Goal: Contribute content

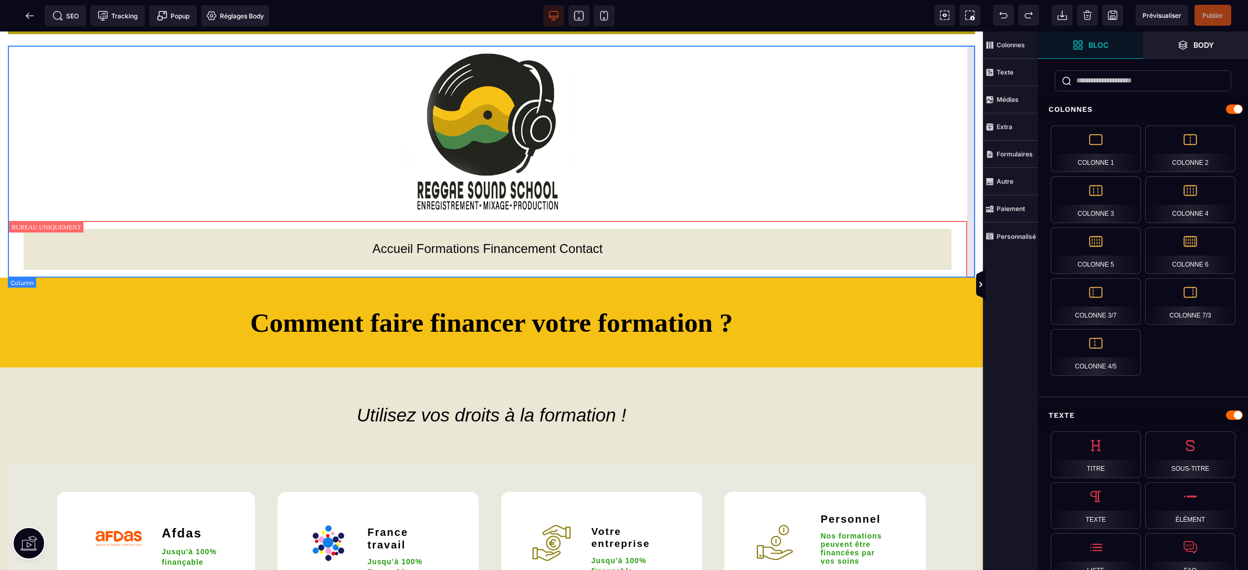
click at [961, 146] on div "Accueil . Formations . Financement . Contact" at bounding box center [491, 162] width 967 height 232
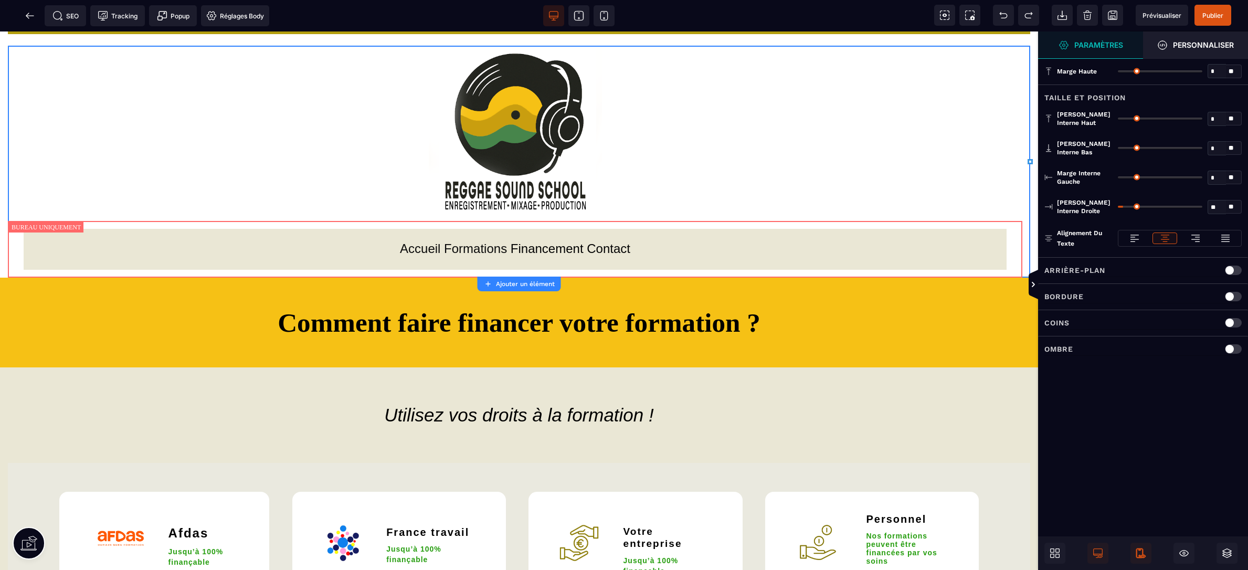
click at [1143, 553] on icon at bounding box center [1140, 553] width 7 height 9
click at [1140, 556] on icon at bounding box center [1140, 553] width 7 height 9
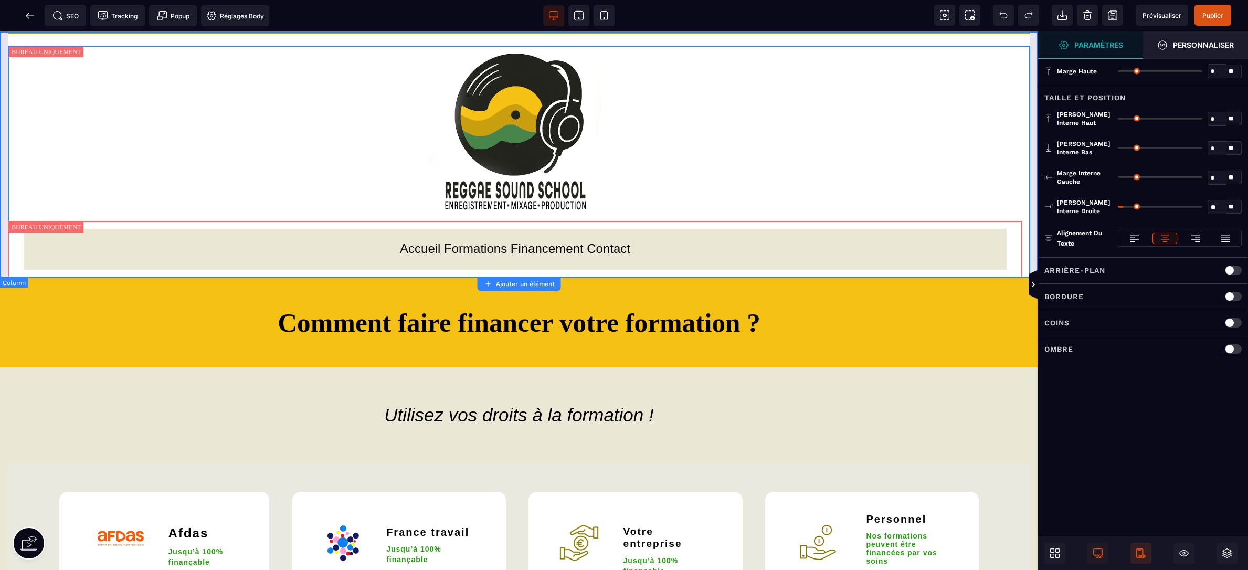
click at [1032, 45] on div "Accueil Formations Financements Contact Accueil . Formations . Financement . Co…" at bounding box center [519, 154] width 1038 height 246
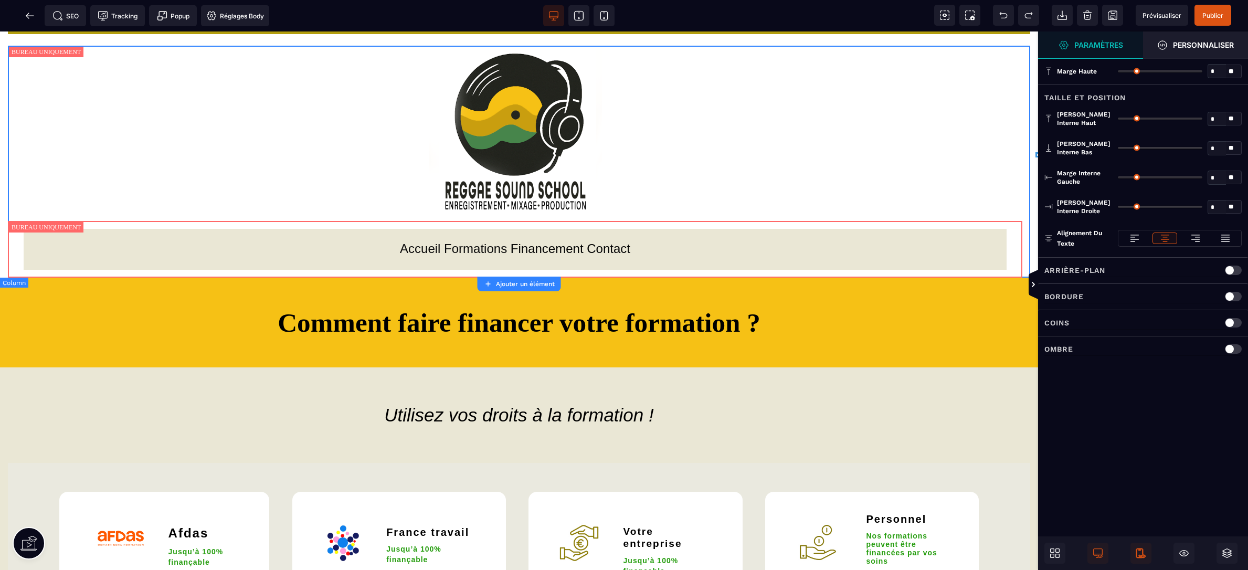
type input "*"
type input "**"
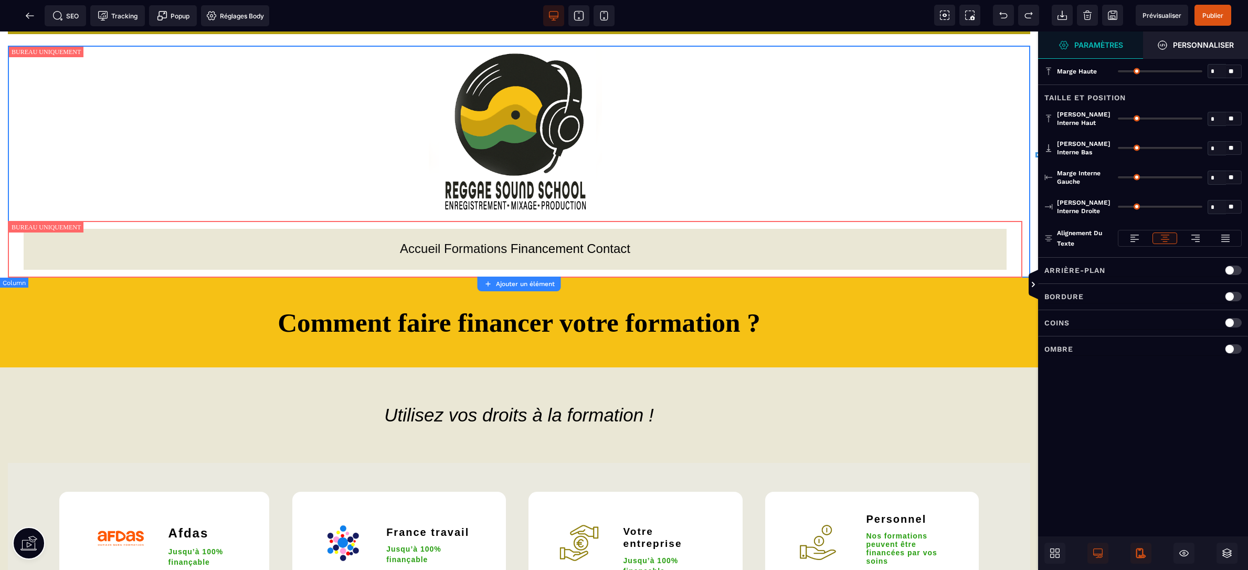
type input "**"
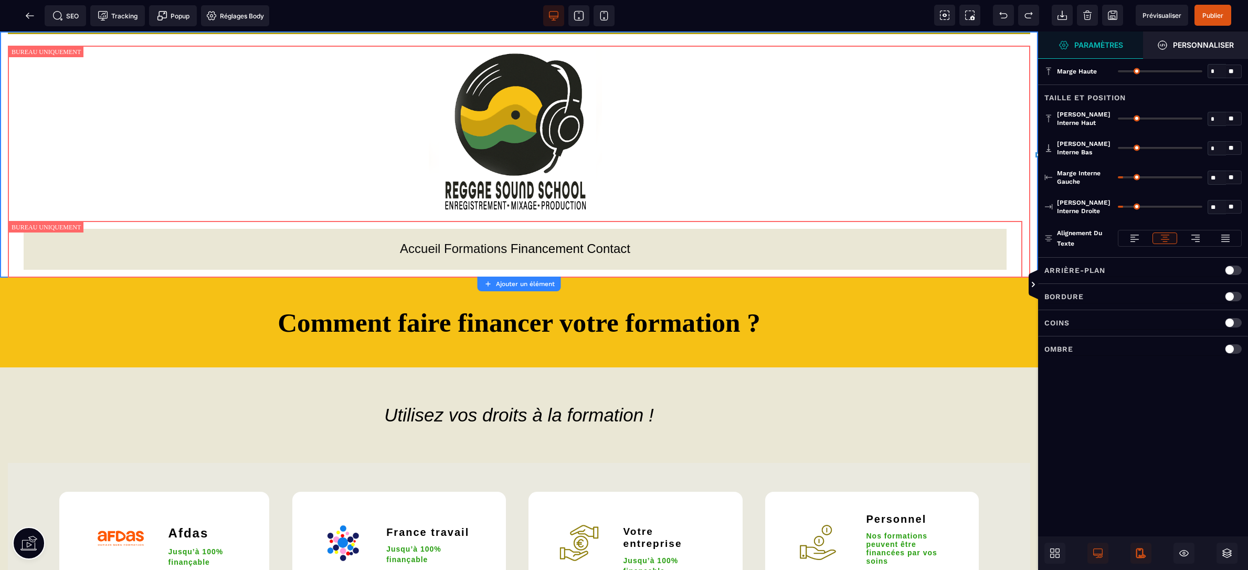
click at [1142, 553] on icon at bounding box center [1141, 553] width 10 height 10
click at [606, 18] on icon at bounding box center [604, 15] width 10 height 10
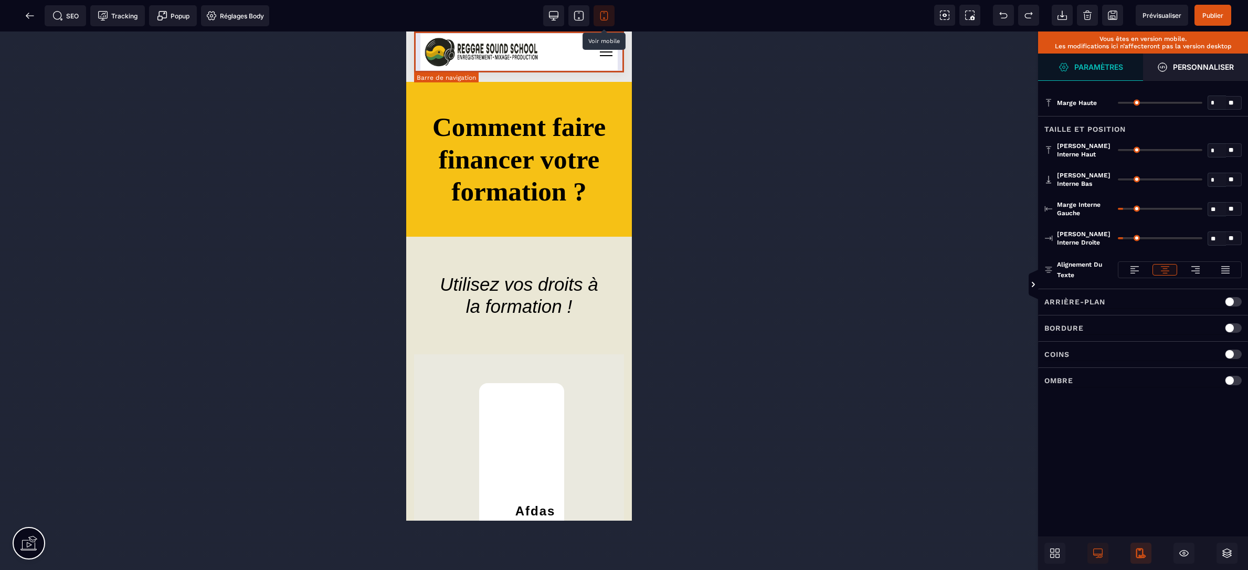
click at [592, 57] on div "Accueil Formations Financements Contact" at bounding box center [518, 52] width 197 height 37
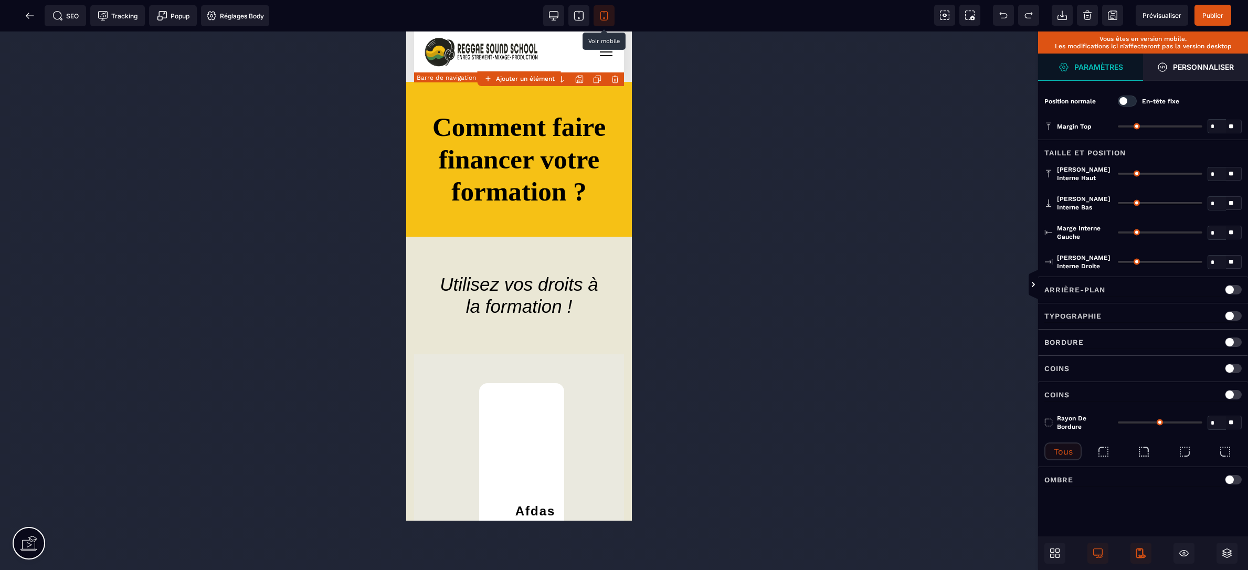
type input "*"
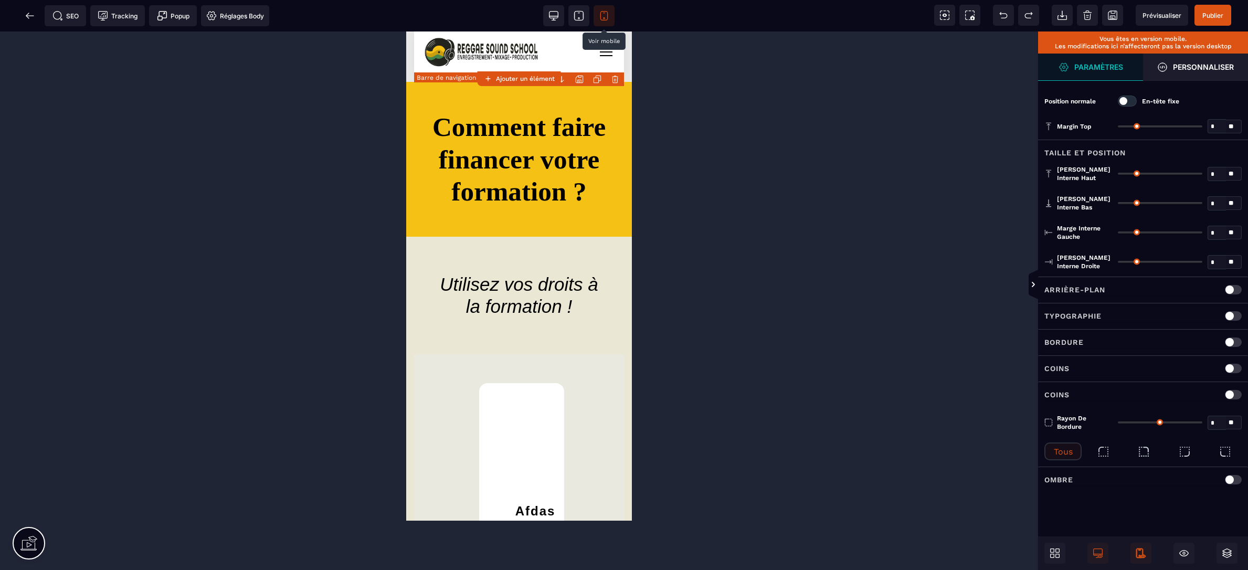
type input "**"
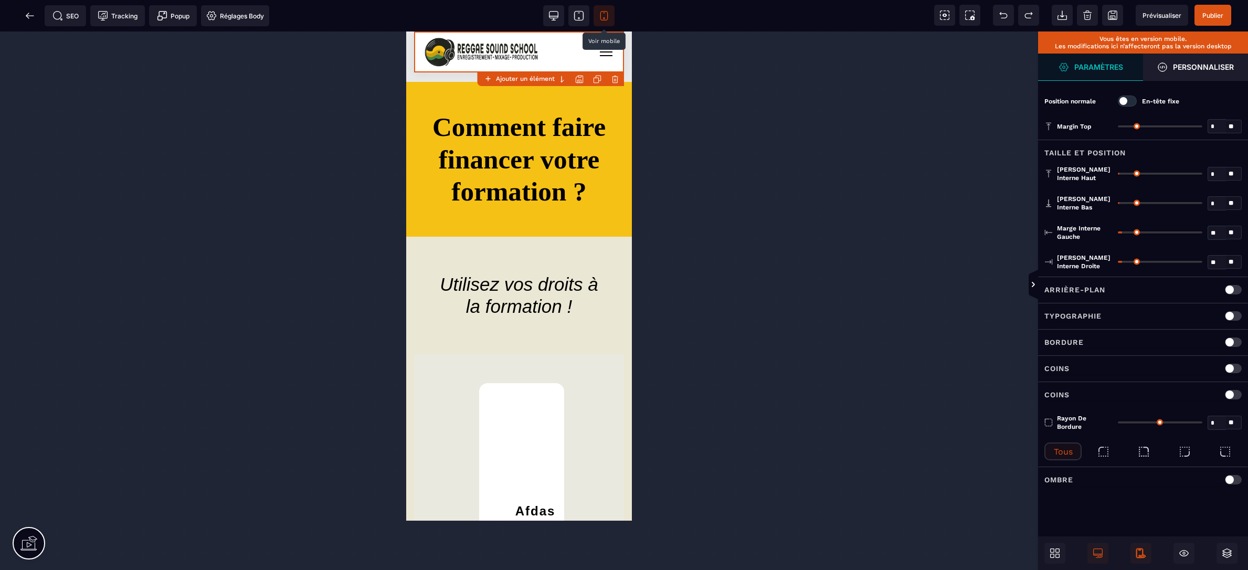
type input "**"
type input "*"
drag, startPoint x: 1126, startPoint y: 232, endPoint x: 1081, endPoint y: 229, distance: 45.2
type input "*"
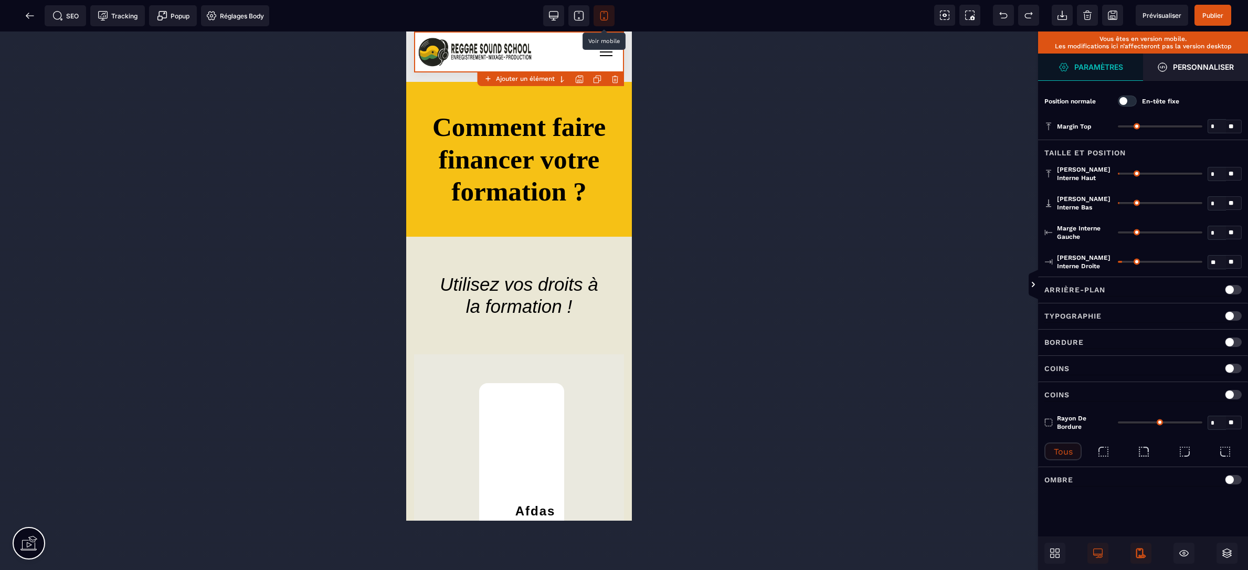
click at [1118, 232] on input "range" at bounding box center [1160, 233] width 85 height 2
type input "*"
drag, startPoint x: 1123, startPoint y: 261, endPoint x: 1060, endPoint y: 260, distance: 63.5
type input "*"
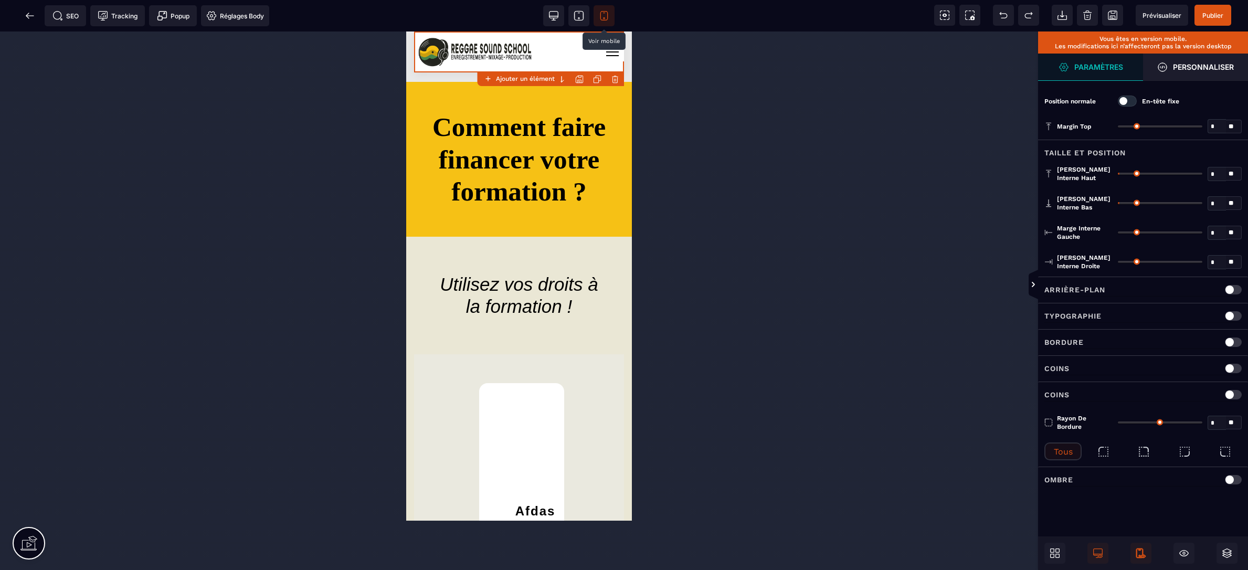
click at [1118, 261] on input "range" at bounding box center [1160, 262] width 85 height 2
type input "*"
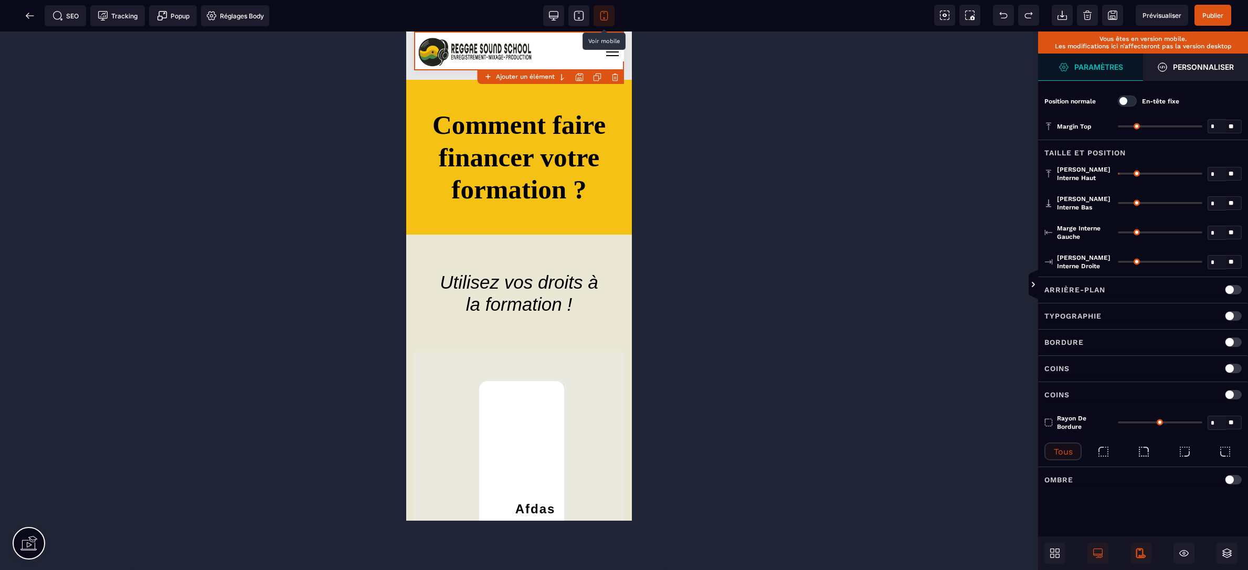
drag, startPoint x: 1123, startPoint y: 200, endPoint x: 1088, endPoint y: 200, distance: 34.6
type input "*"
click at [1118, 202] on input "range" at bounding box center [1160, 203] width 85 height 2
type input "*"
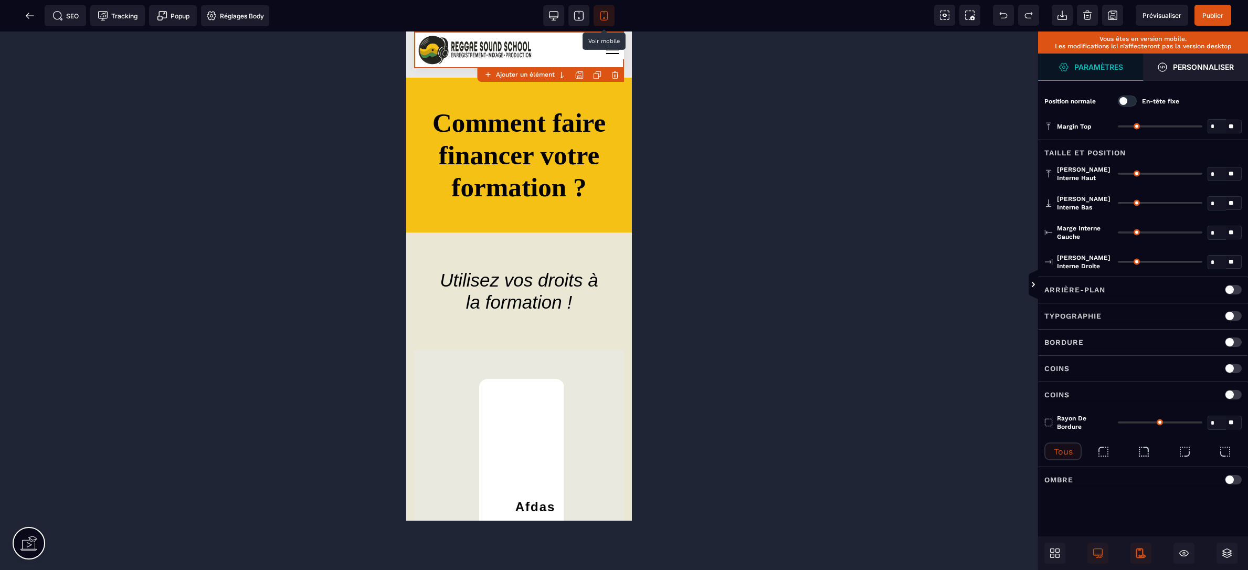
drag, startPoint x: 1123, startPoint y: 173, endPoint x: 1077, endPoint y: 173, distance: 45.7
type input "*"
click at [1118, 173] on input "range" at bounding box center [1160, 174] width 85 height 2
click at [631, 62] on div "Accueil Formations Financements Contact" at bounding box center [519, 54] width 226 height 46
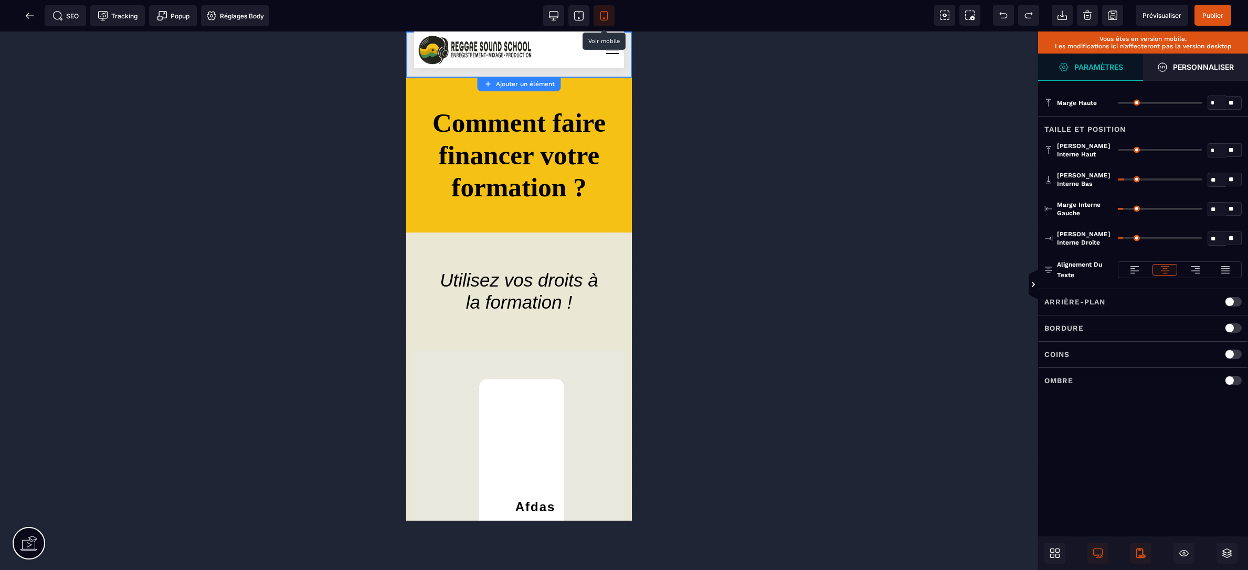
type input "*"
drag, startPoint x: 1126, startPoint y: 207, endPoint x: 1079, endPoint y: 207, distance: 47.2
type input "*"
click at [1118, 208] on input "range" at bounding box center [1160, 209] width 85 height 2
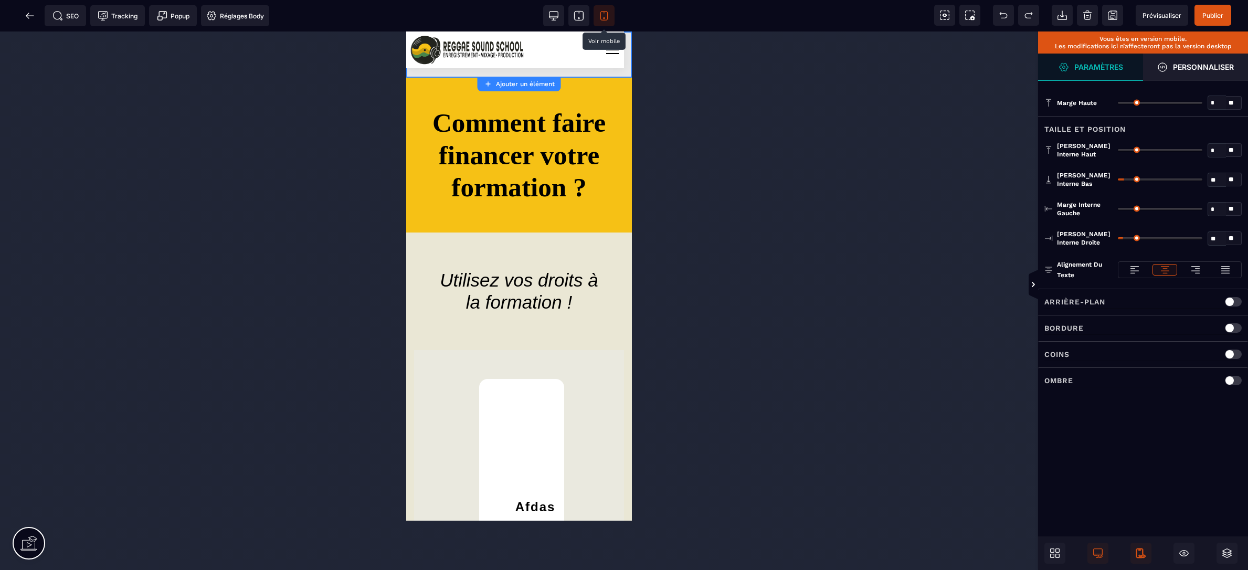
type input "*"
drag, startPoint x: 1123, startPoint y: 235, endPoint x: 1088, endPoint y: 234, distance: 35.7
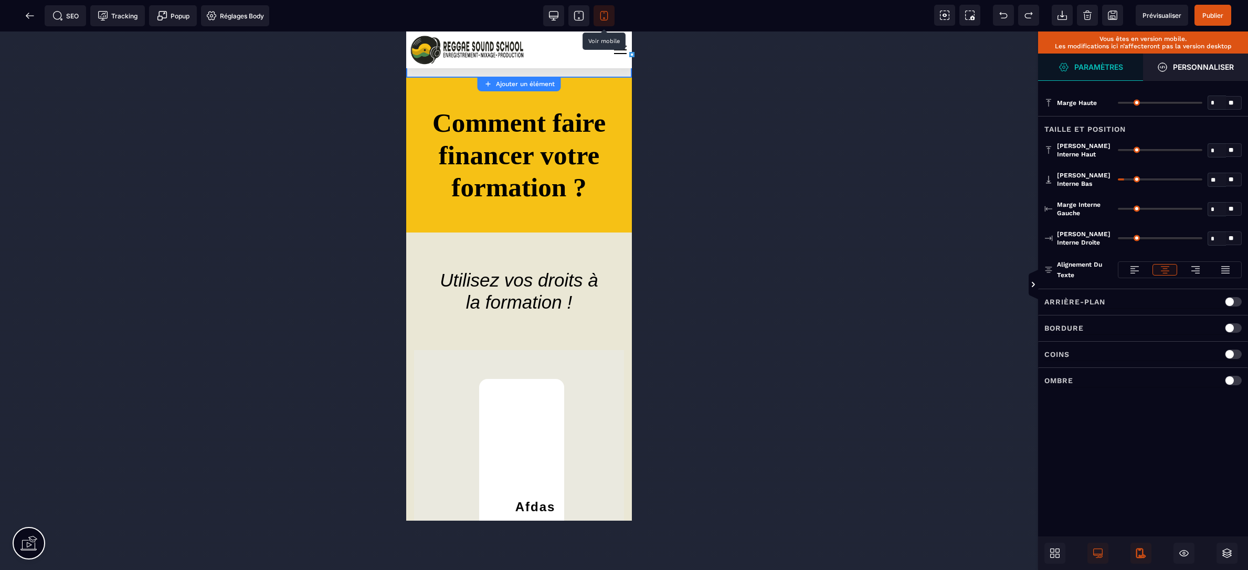
type input "*"
click at [1118, 237] on input "range" at bounding box center [1160, 238] width 85 height 2
type input "*"
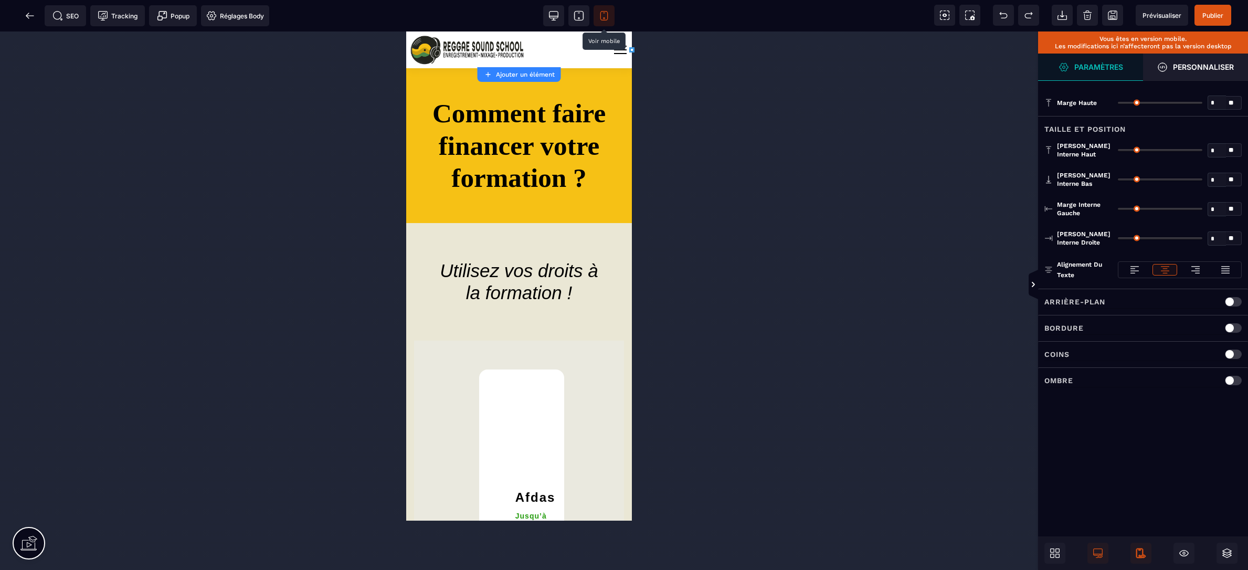
drag, startPoint x: 1125, startPoint y: 178, endPoint x: 1103, endPoint y: 178, distance: 22.6
type input "*"
click at [1118, 178] on input "range" at bounding box center [1160, 179] width 85 height 2
drag, startPoint x: 1119, startPoint y: 147, endPoint x: 1100, endPoint y: 147, distance: 18.9
click at [1118, 149] on input "range" at bounding box center [1160, 150] width 85 height 2
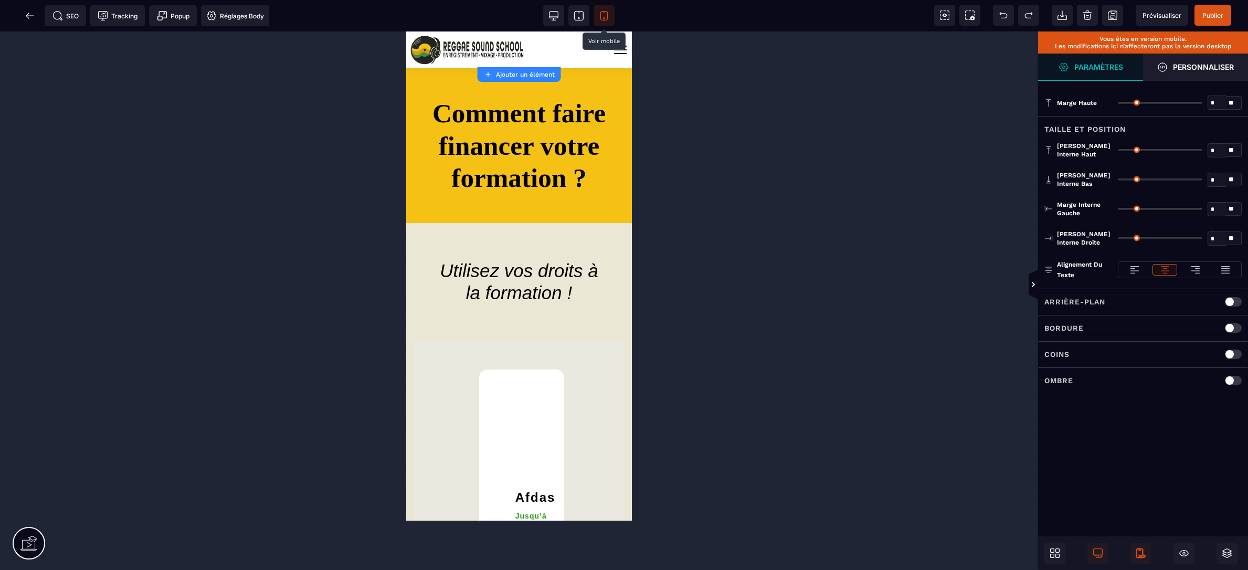
click at [782, 143] on div at bounding box center [519, 300] width 1038 height 539
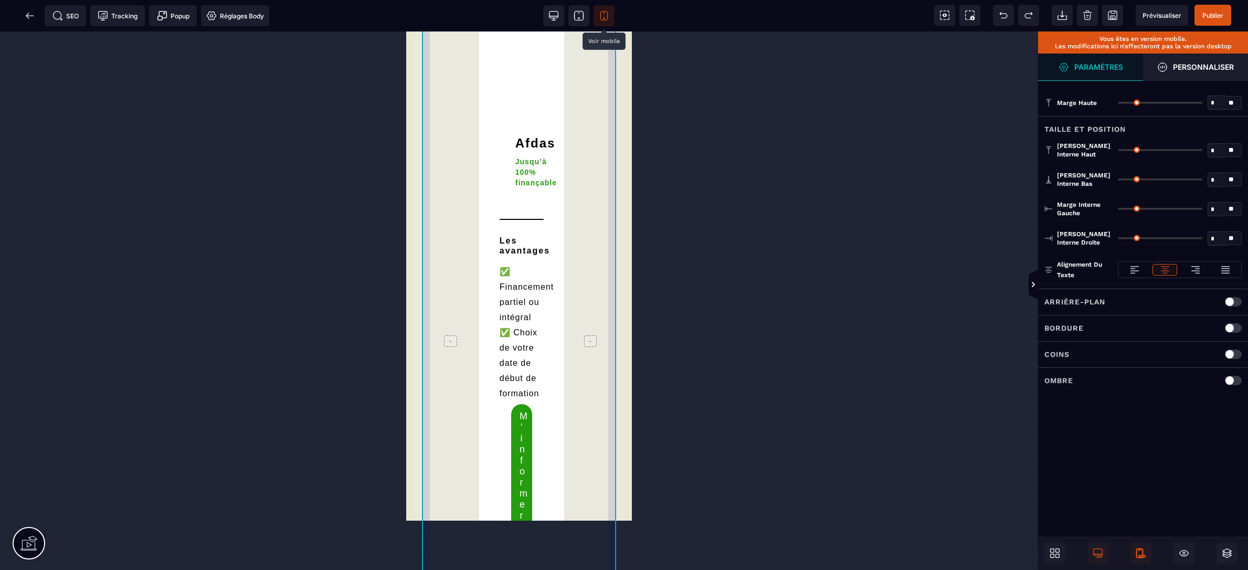
scroll to position [355, 0]
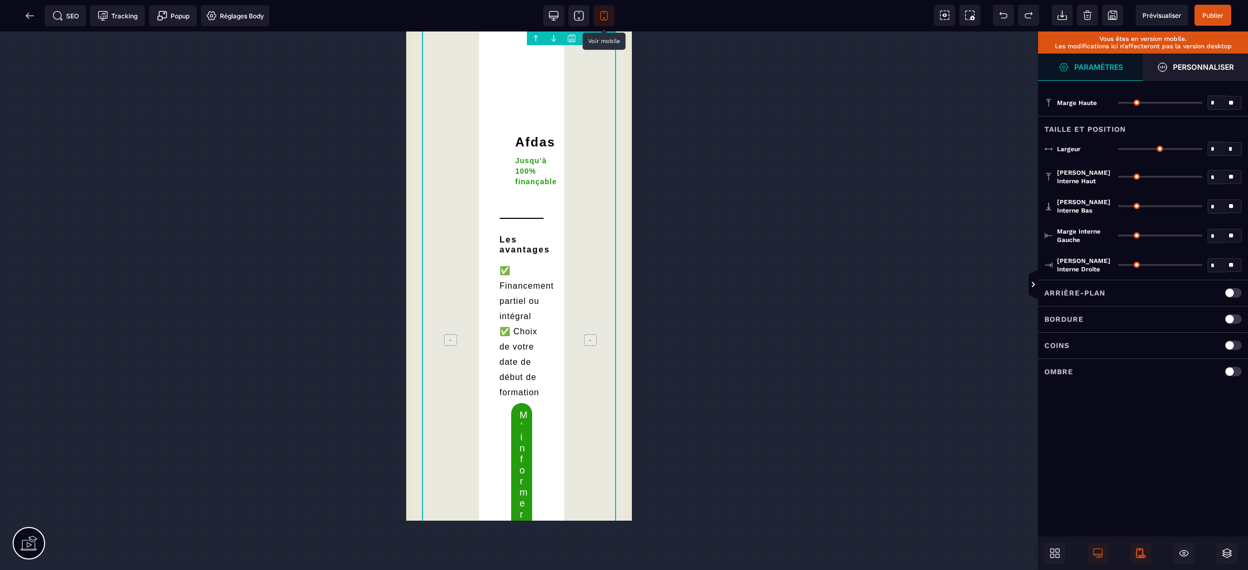
type input "*"
type input "***"
type input "**"
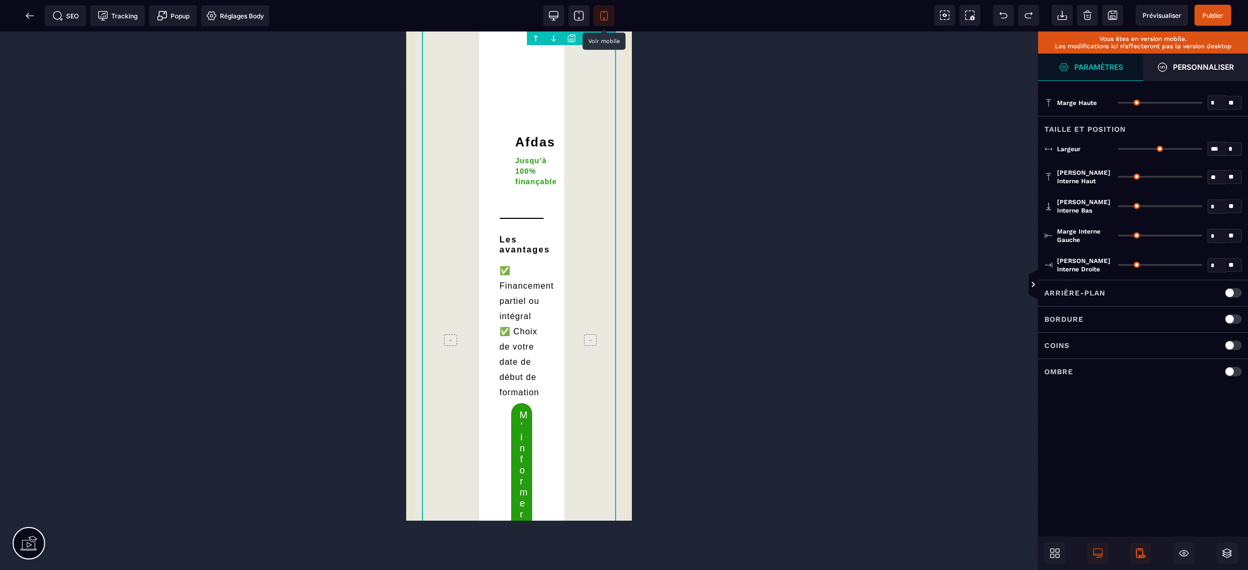
type input "**"
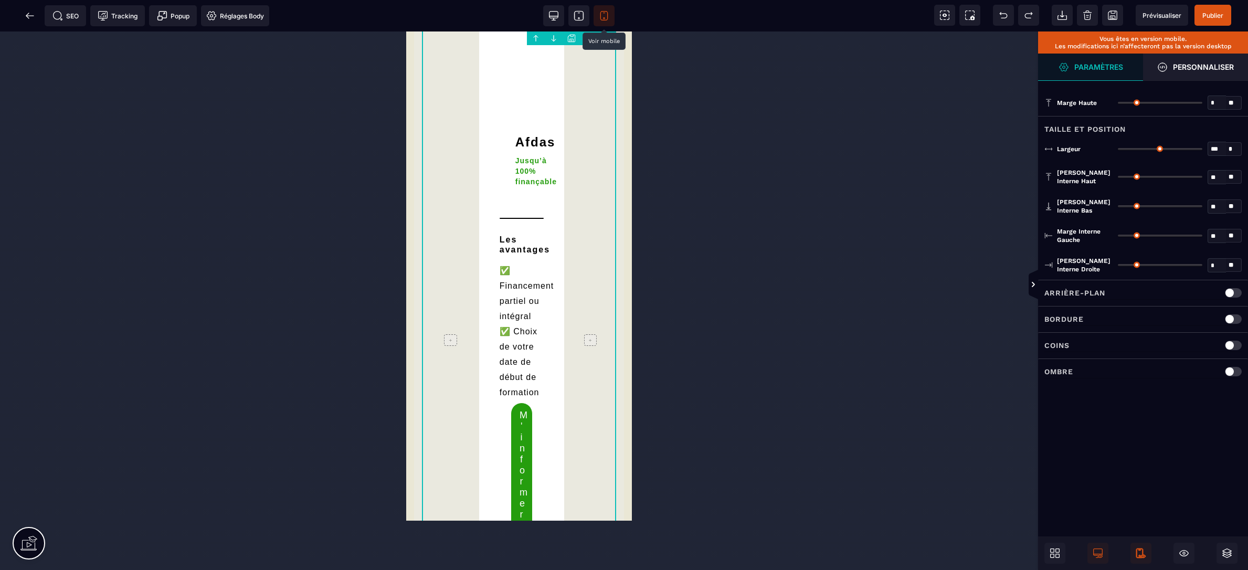
type input "**"
type input "*"
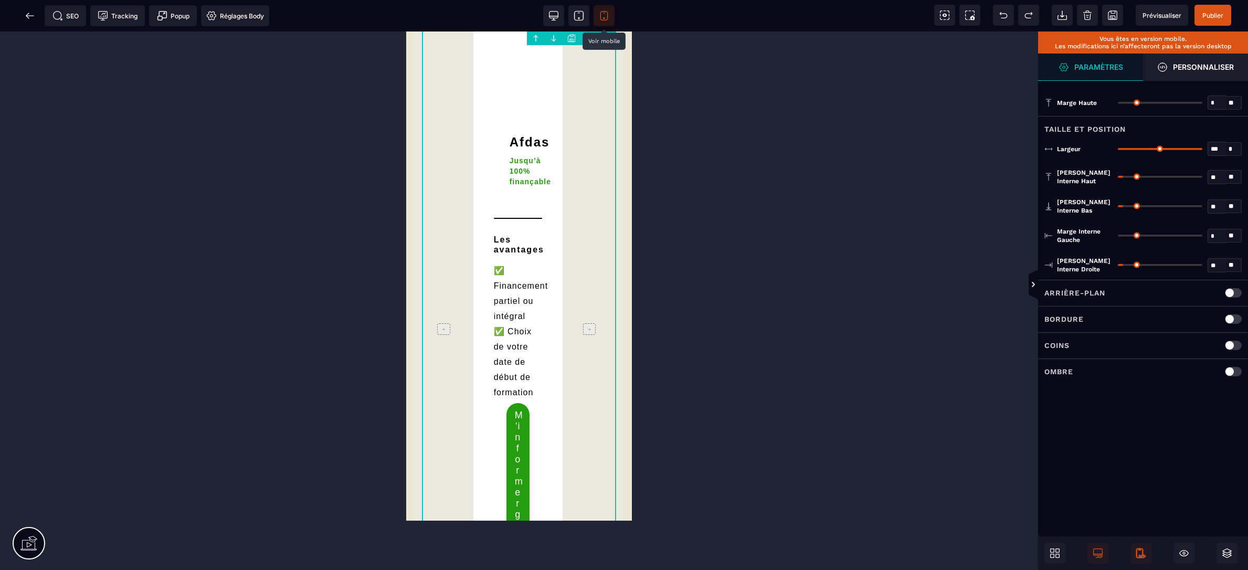
drag, startPoint x: 1125, startPoint y: 234, endPoint x: 1098, endPoint y: 234, distance: 27.3
type input "*"
click at [1118, 235] on input "range" at bounding box center [1160, 236] width 85 height 2
type input "*"
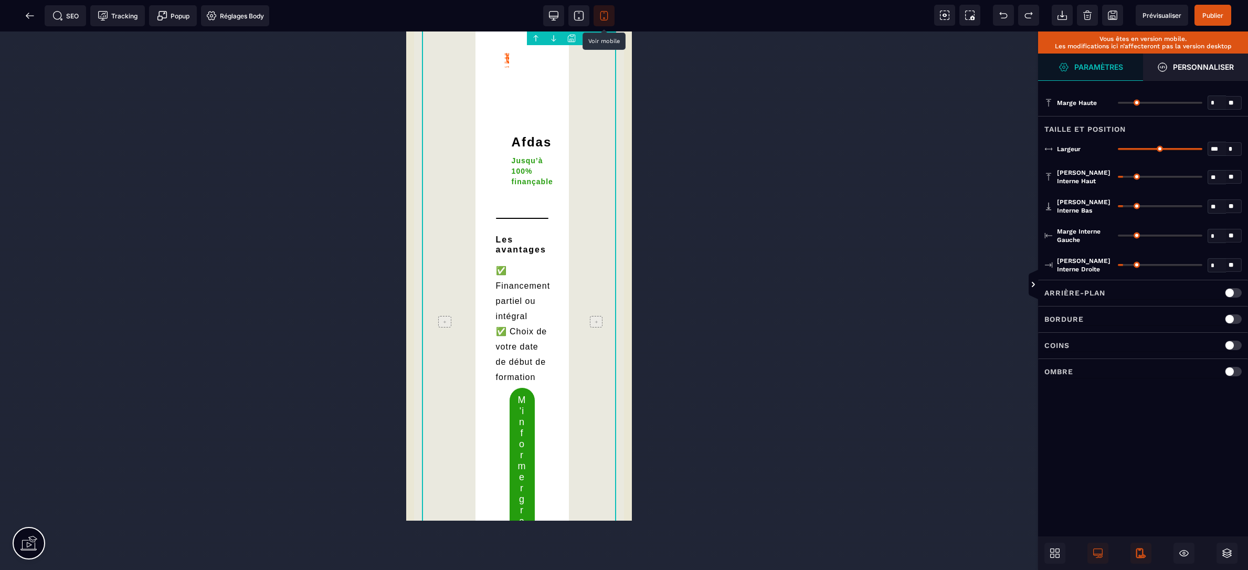
drag, startPoint x: 1125, startPoint y: 263, endPoint x: 1058, endPoint y: 263, distance: 67.7
type input "*"
click at [1118, 264] on input "range" at bounding box center [1160, 265] width 85 height 2
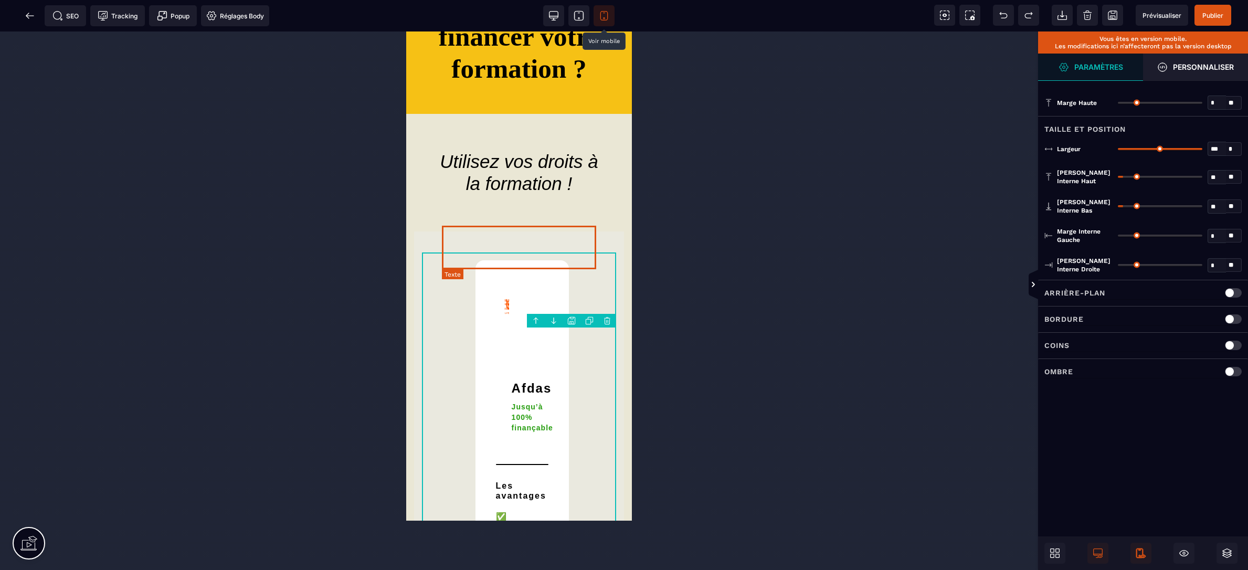
scroll to position [0, 0]
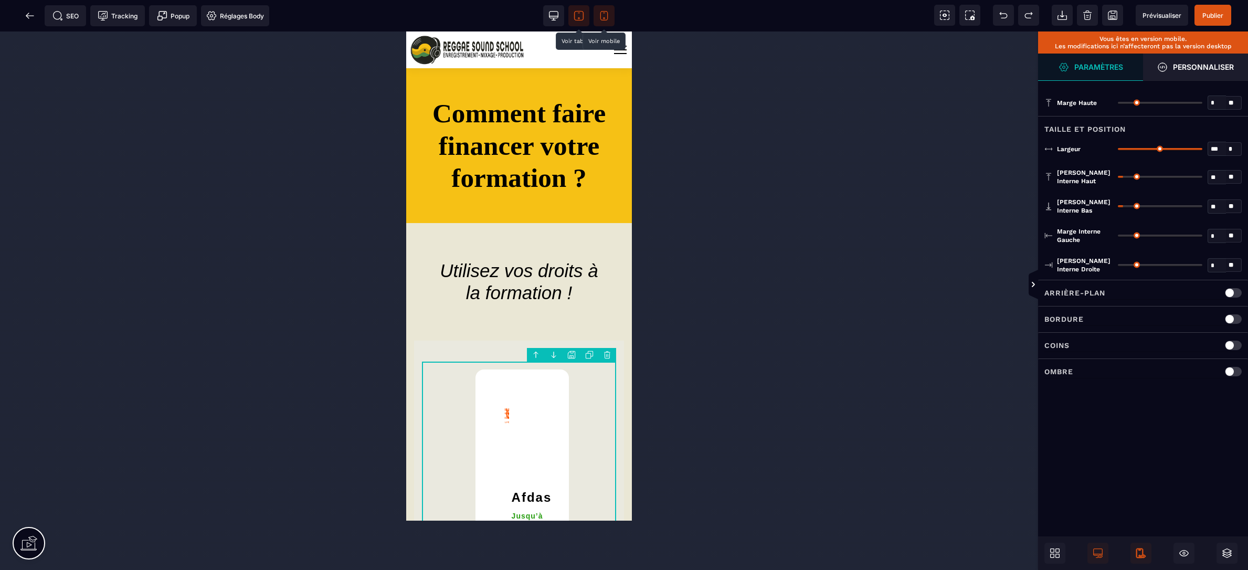
click at [582, 13] on icon at bounding box center [579, 15] width 10 height 10
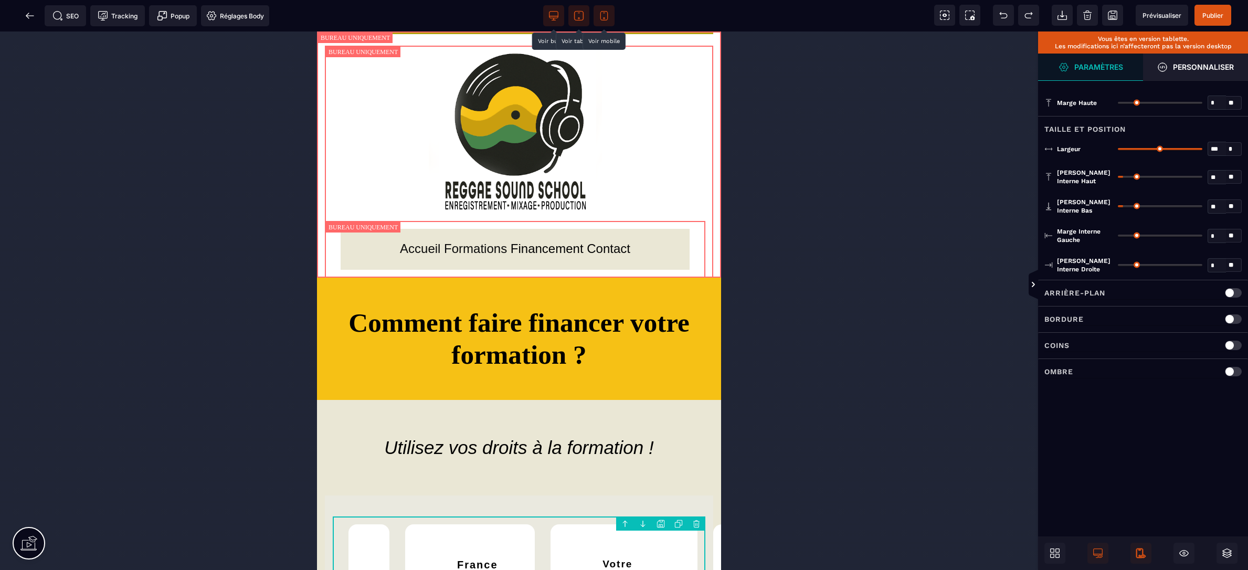
click at [552, 14] on icon at bounding box center [554, 15] width 10 height 10
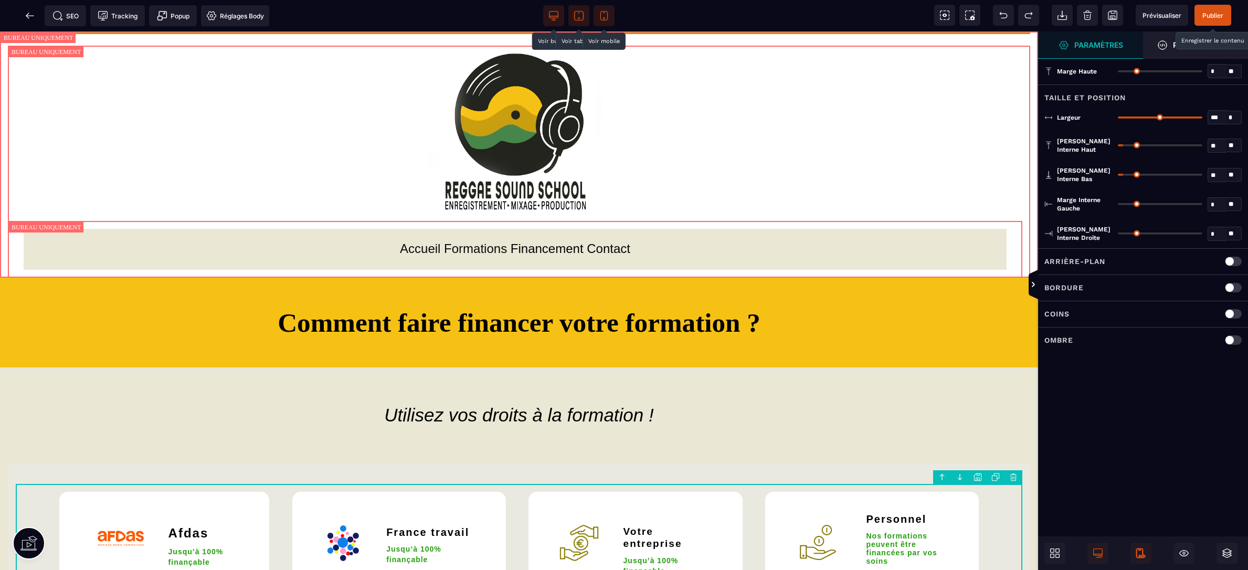
click at [1214, 14] on span "Publier" at bounding box center [1213, 16] width 21 height 8
click at [27, 15] on icon at bounding box center [27, 16] width 3 height 6
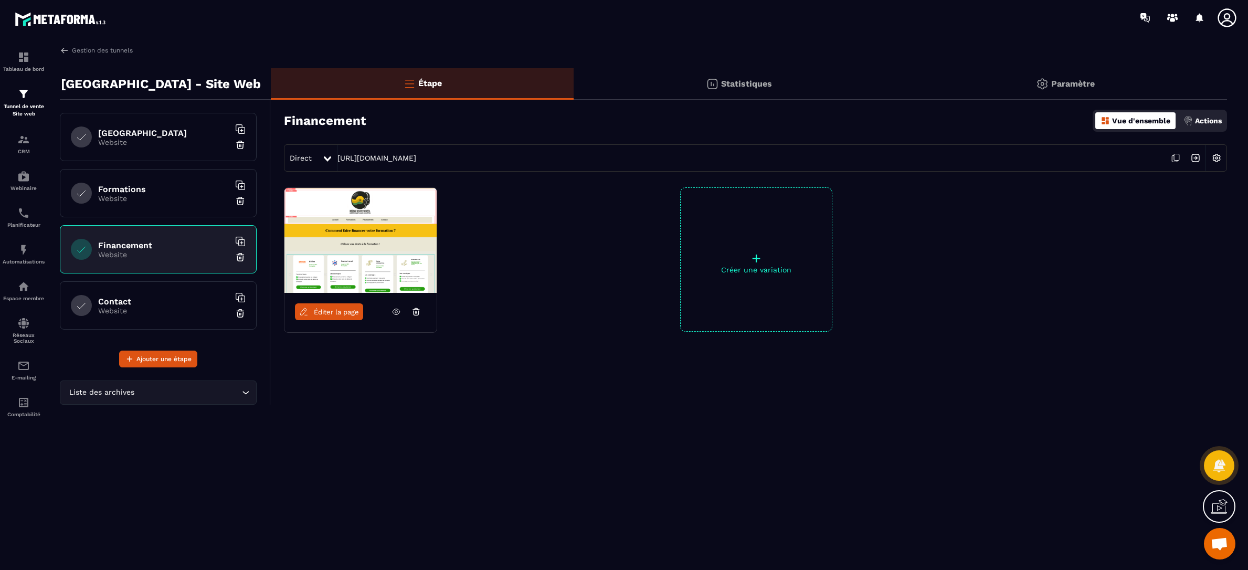
click at [116, 315] on div "Contact Website" at bounding box center [158, 305] width 197 height 48
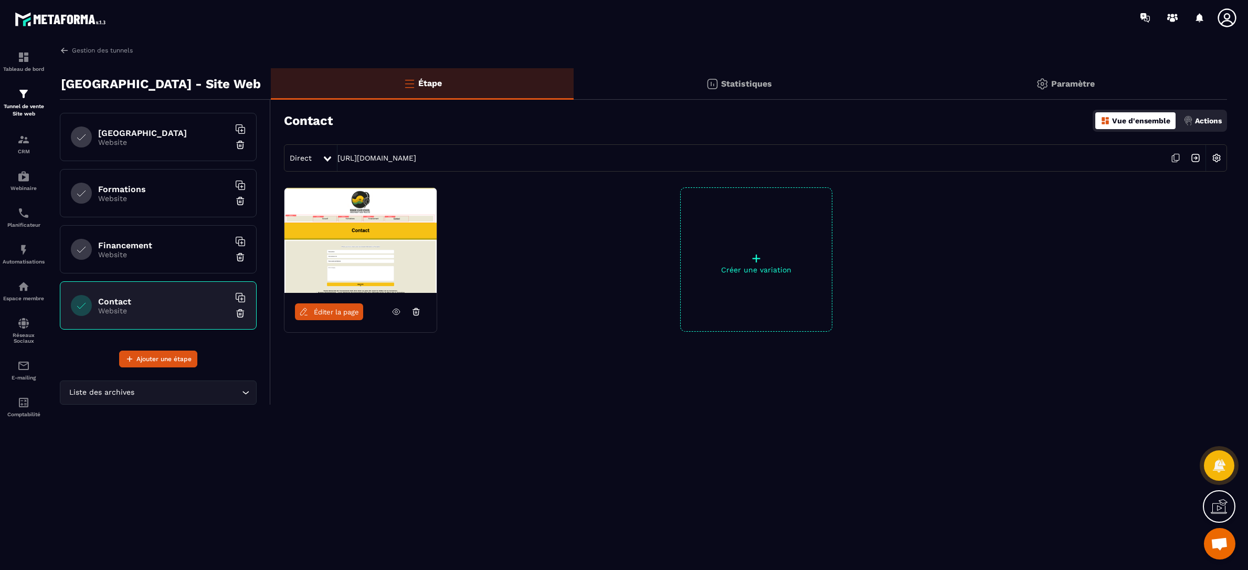
click at [337, 315] on span "Éditer la page" at bounding box center [336, 312] width 45 height 8
